Goal: Task Accomplishment & Management: Complete application form

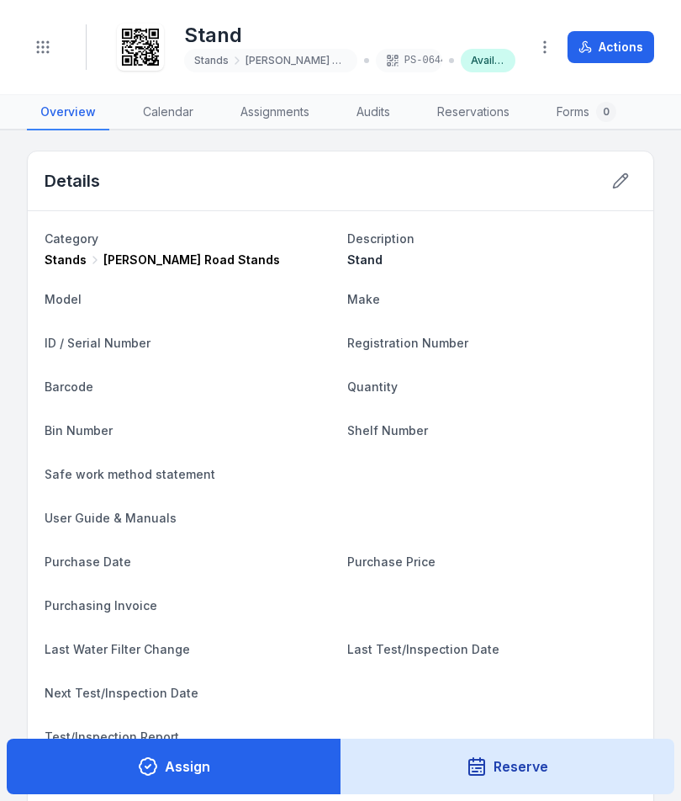
click at [9, 50] on header "Toggle Navigation Stand Stands [PERSON_NAME] Road Stands PS-0644 Available Acti…" at bounding box center [340, 47] width 681 height 95
click at [54, 43] on button "Toggle Navigation" at bounding box center [43, 47] width 32 height 32
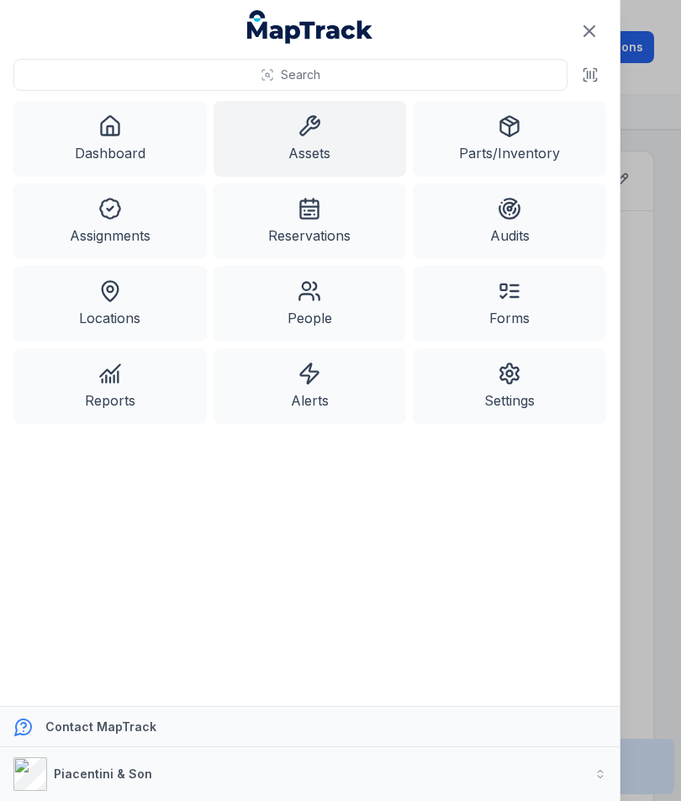
click at [320, 130] on icon at bounding box center [310, 126] width 24 height 24
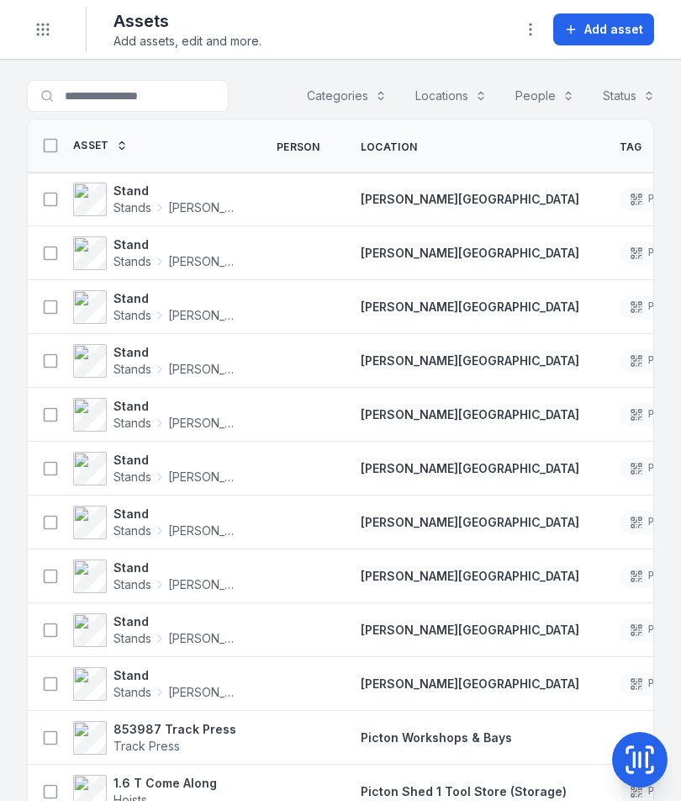
click at [624, 32] on span "Add asset" at bounding box center [614, 29] width 59 height 17
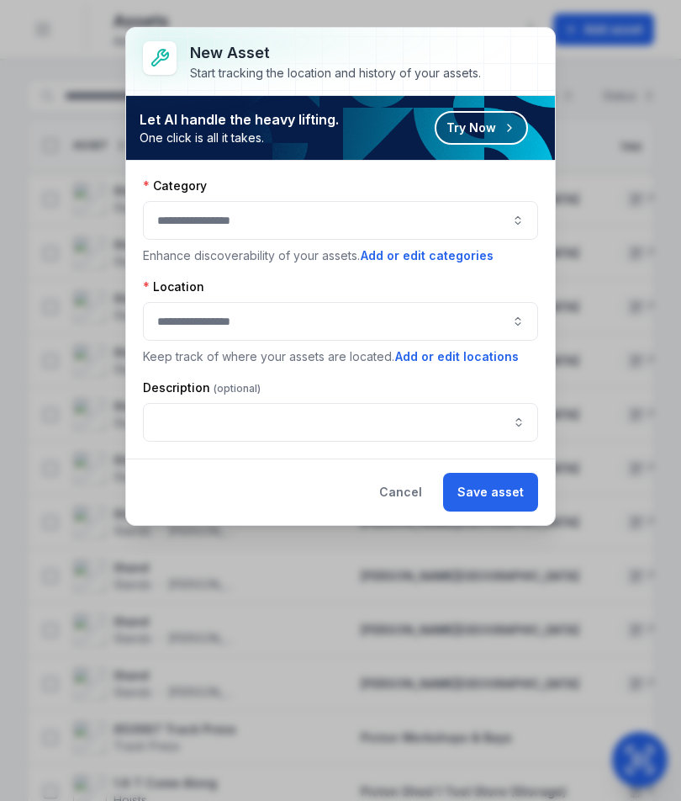
click at [484, 212] on button "button" at bounding box center [340, 220] width 395 height 39
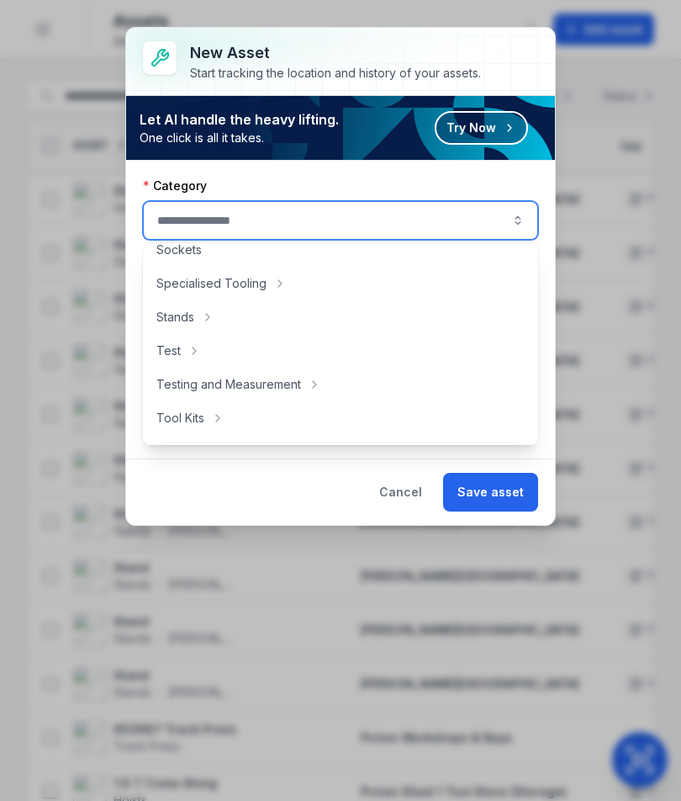
scroll to position [822, 0]
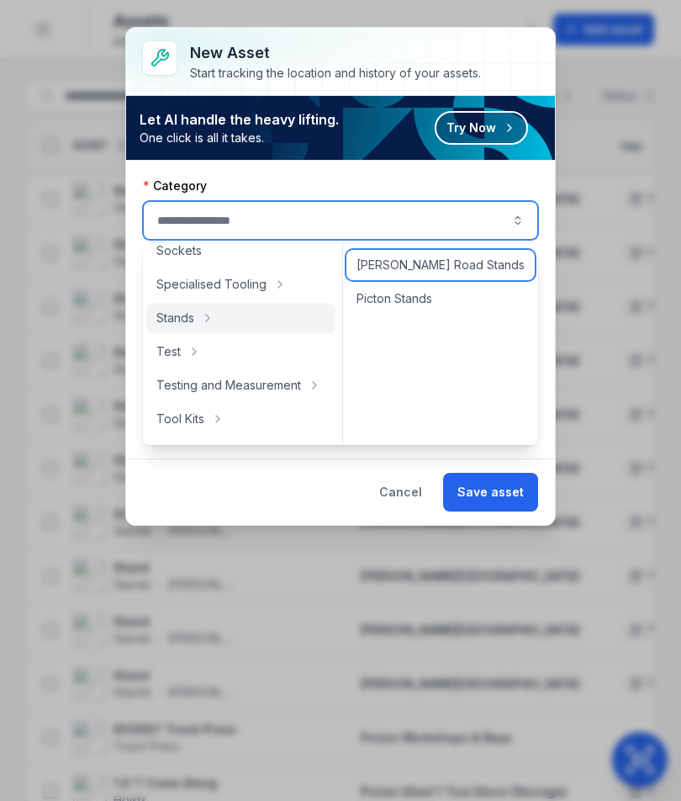
click at [463, 266] on span "[PERSON_NAME] Road Stands" at bounding box center [441, 265] width 168 height 17
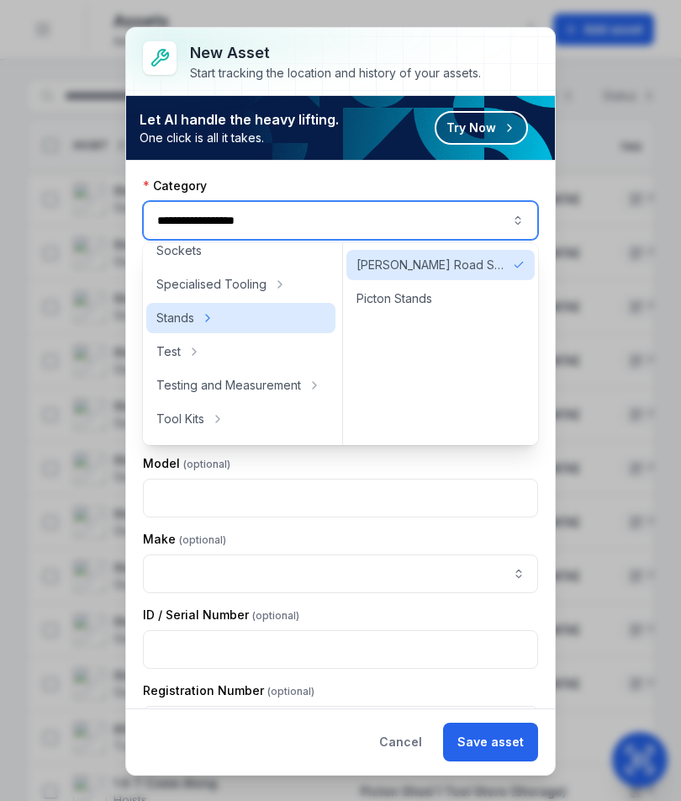
type input "**********"
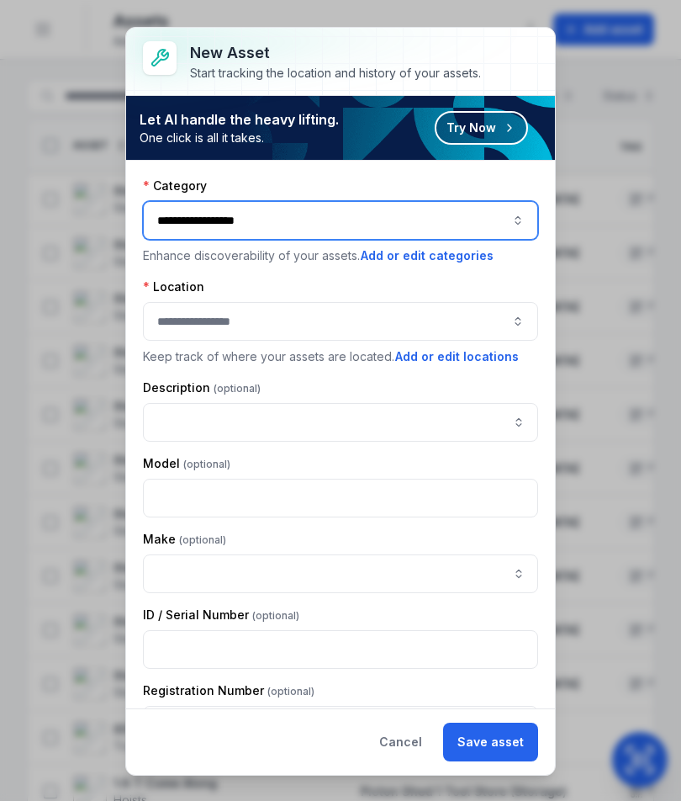
click at [433, 328] on button "button" at bounding box center [340, 321] width 395 height 39
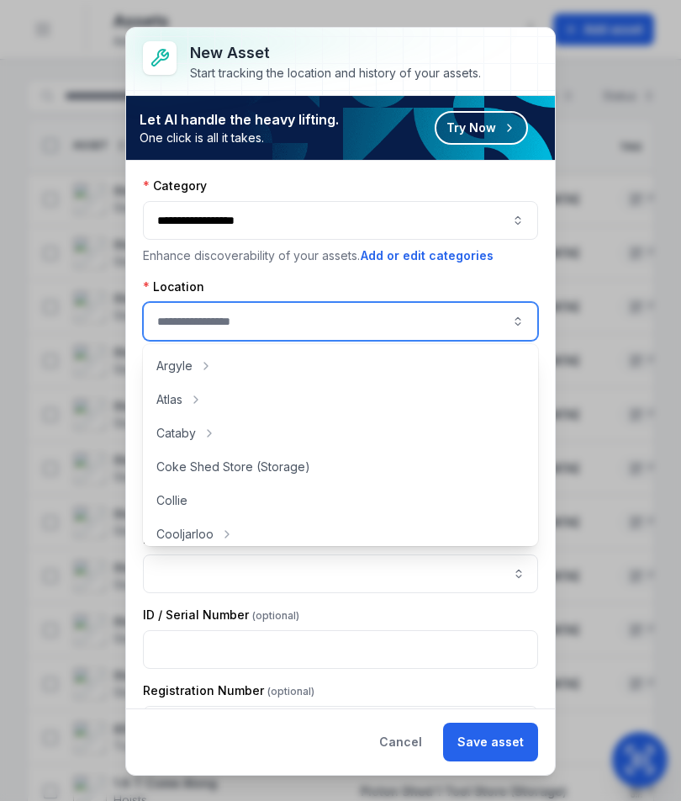
scroll to position [56, 0]
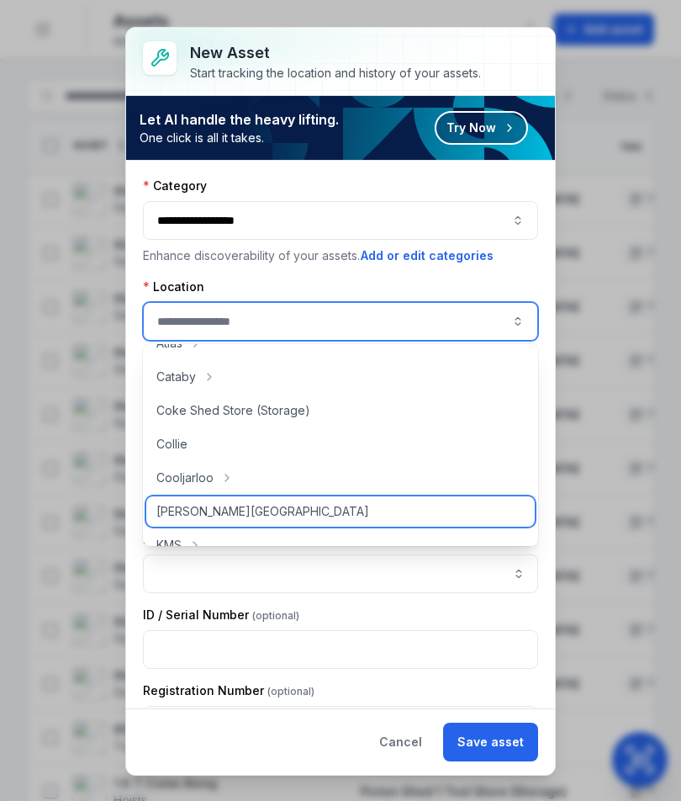
click at [326, 505] on div "[PERSON_NAME][GEOGRAPHIC_DATA]" at bounding box center [340, 511] width 389 height 30
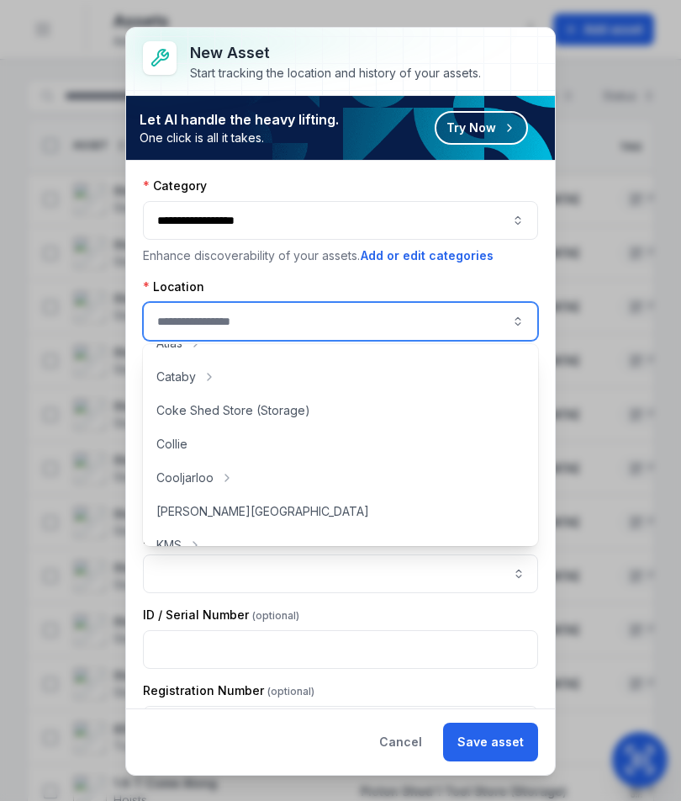
type input "**********"
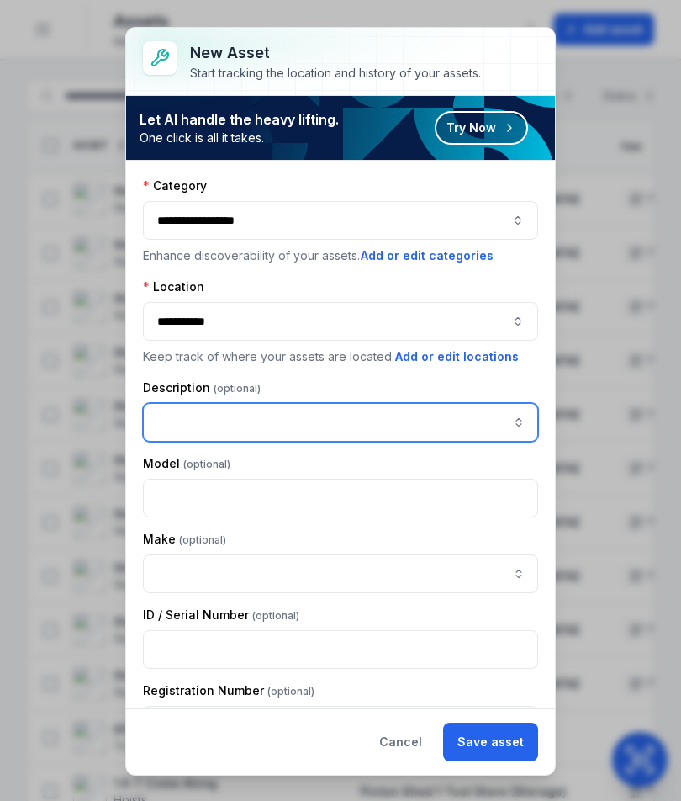
click at [378, 438] on input "asset-add:description-label" at bounding box center [340, 422] width 395 height 39
click at [222, 424] on input "asset-add:description-label" at bounding box center [340, 422] width 395 height 39
paste input "*****"
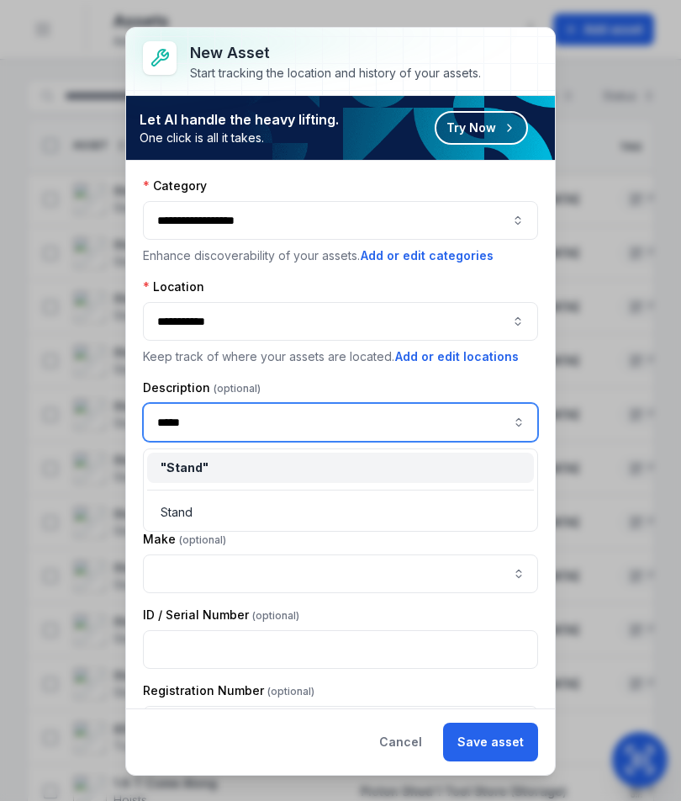
click at [261, 475] on div "" Stand "" at bounding box center [341, 467] width 360 height 17
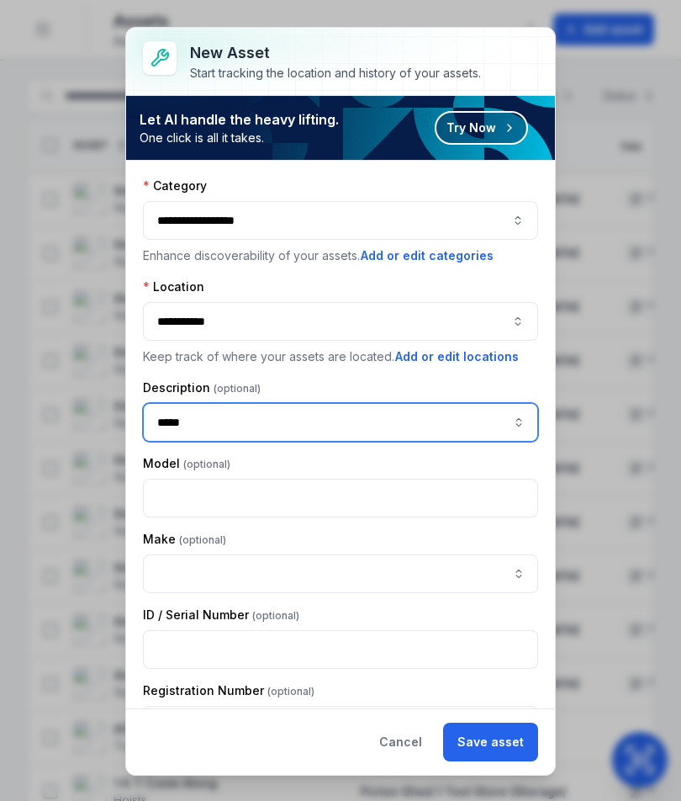
type input "*****"
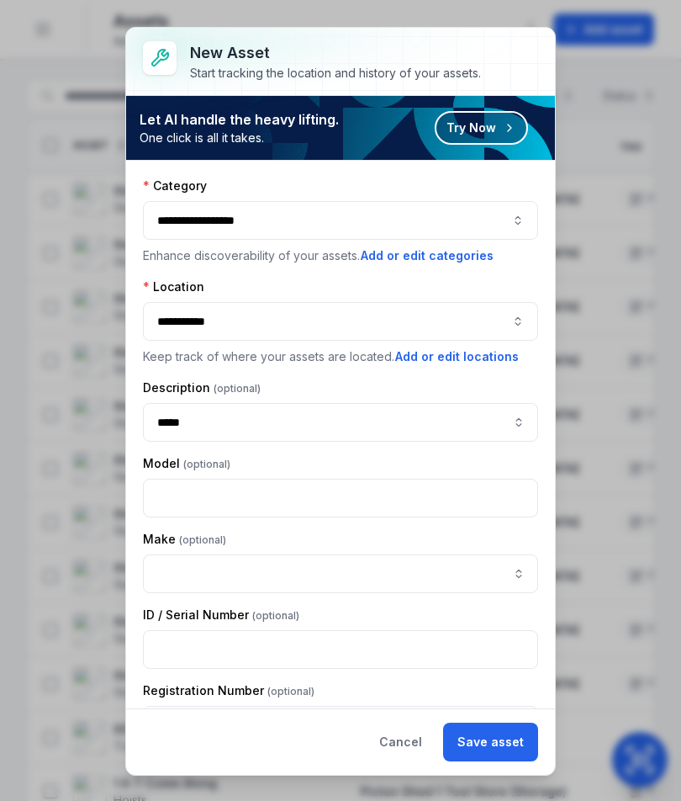
click at [508, 753] on button "Save asset" at bounding box center [490, 742] width 95 height 39
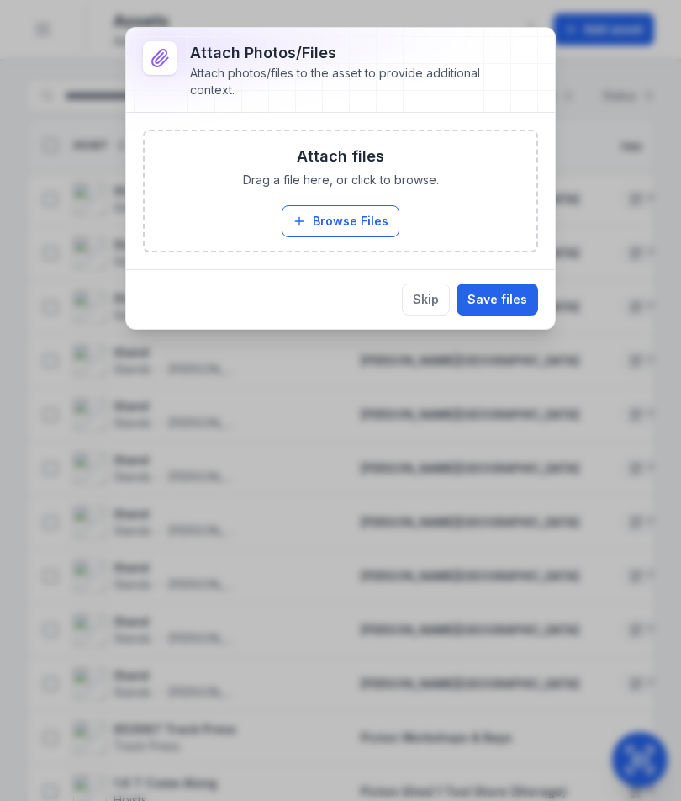
click at [353, 235] on button "Browse Files" at bounding box center [341, 221] width 118 height 32
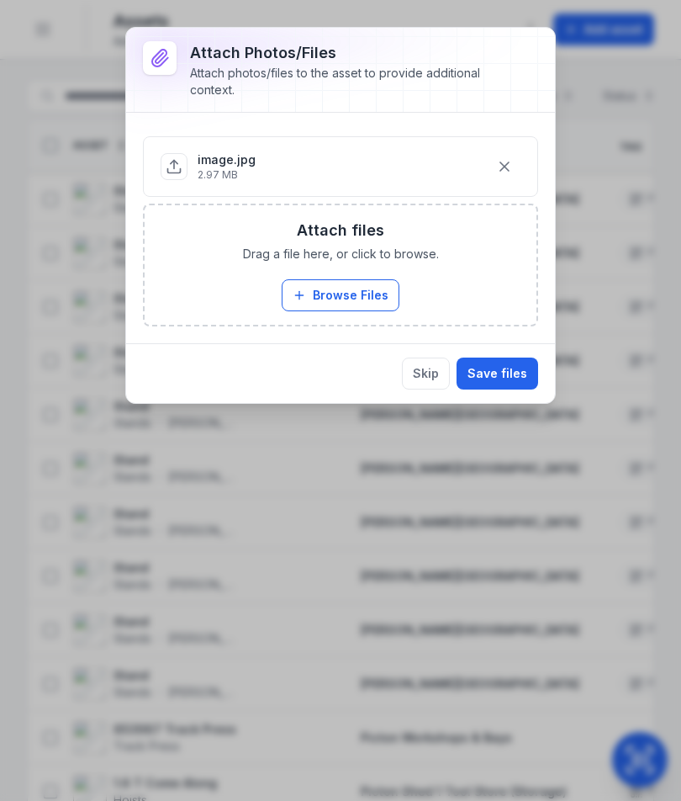
click at [519, 371] on button "Save files" at bounding box center [498, 374] width 82 height 32
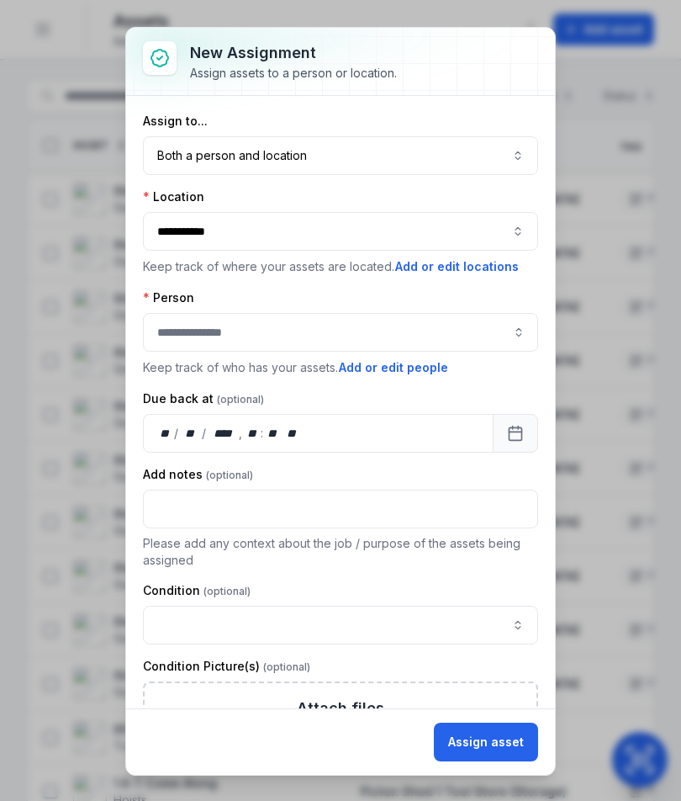
click at [458, 151] on button "Both a person and location ****" at bounding box center [340, 155] width 395 height 39
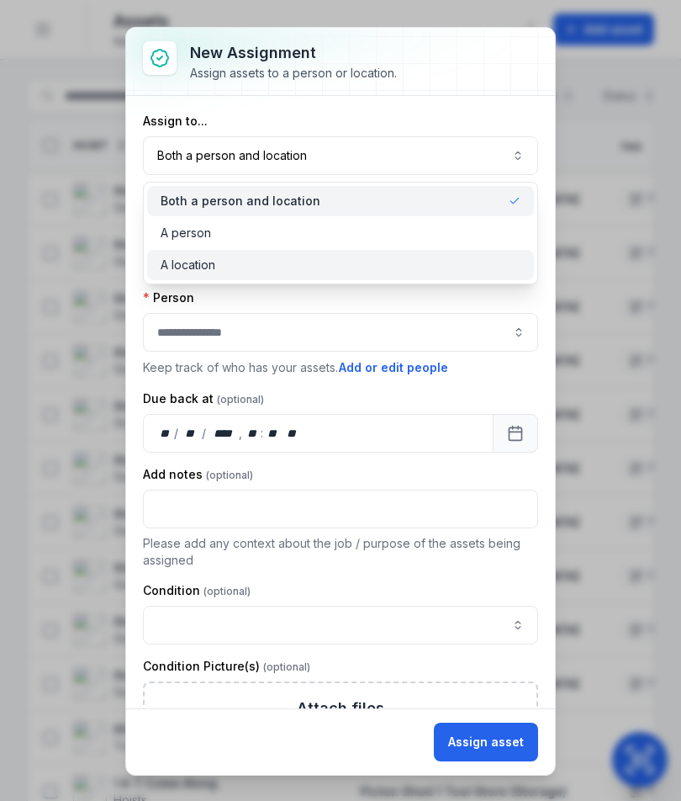
click at [361, 268] on div "A location" at bounding box center [341, 265] width 360 height 17
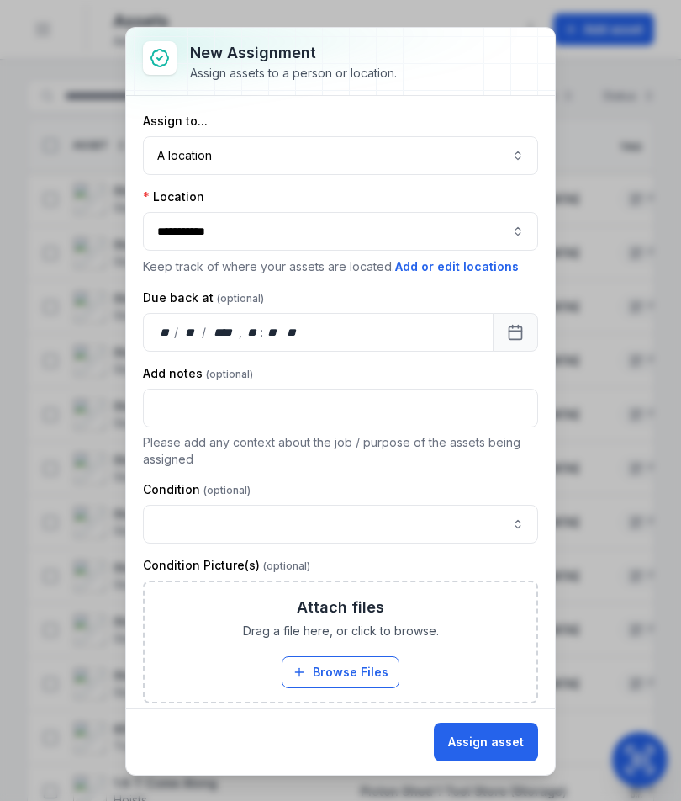
click at [490, 771] on div "Assign asset" at bounding box center [340, 741] width 429 height 66
click at [508, 723] on button "Assign asset" at bounding box center [486, 742] width 104 height 39
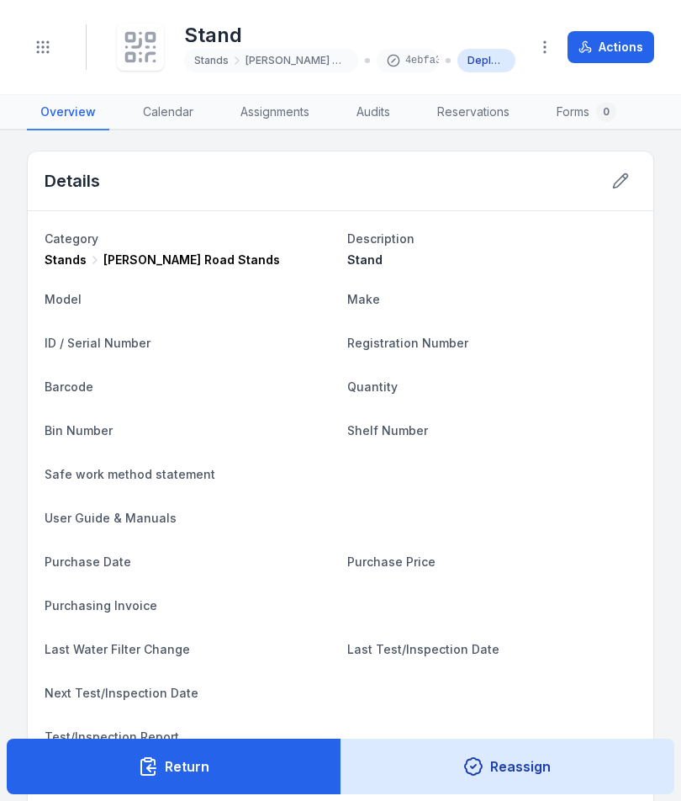
click at [143, 56] on icon at bounding box center [140, 47] width 37 height 37
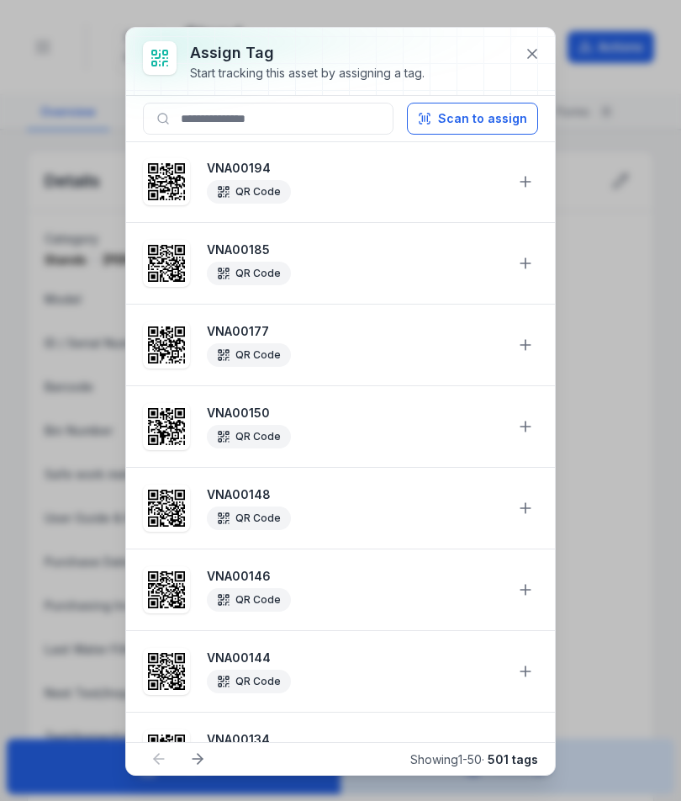
click at [482, 119] on button "Scan to assign" at bounding box center [472, 119] width 131 height 32
